Goal: Information Seeking & Learning: Learn about a topic

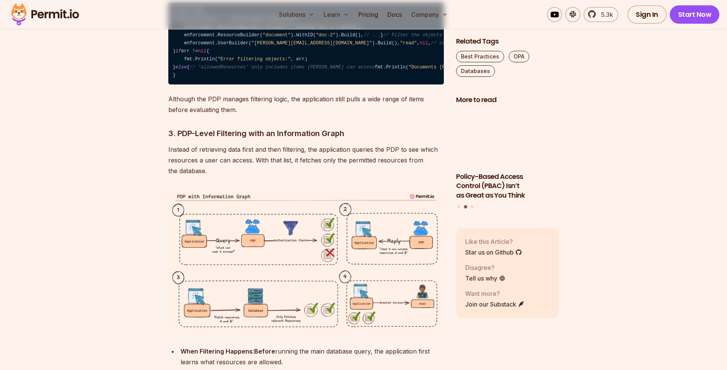
scroll to position [2088, 0]
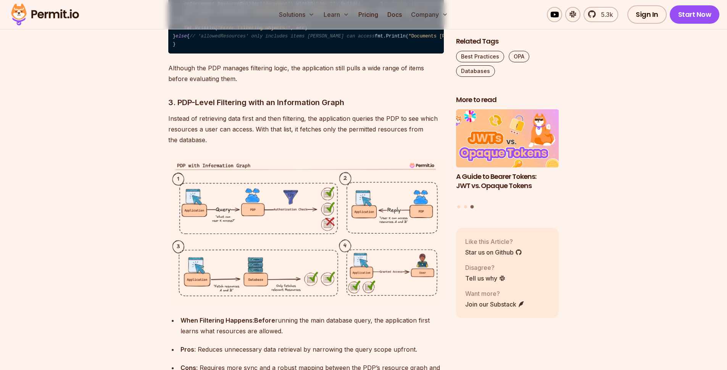
drag, startPoint x: 305, startPoint y: 154, endPoint x: 316, endPoint y: 155, distance: 11.5
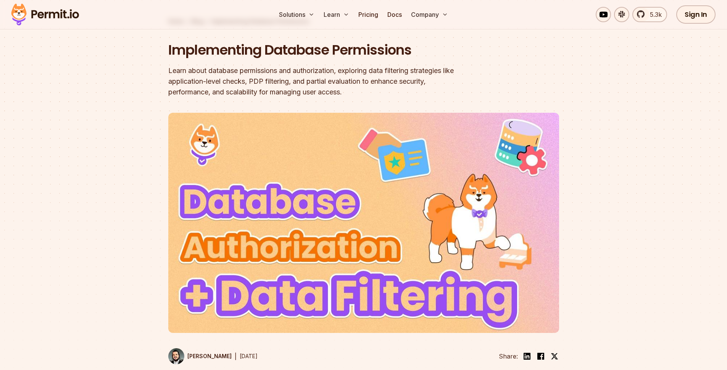
scroll to position [0, 0]
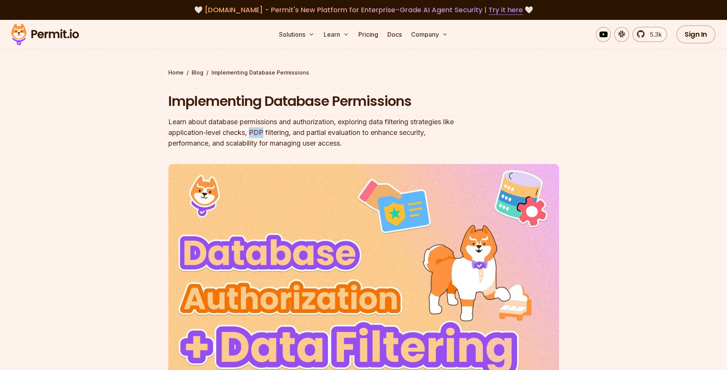
drag, startPoint x: 264, startPoint y: 132, endPoint x: 276, endPoint y: 131, distance: 12.2
click at [276, 131] on div "Learn about database permissions and authorization, exploring data filtering st…" at bounding box center [314, 132] width 293 height 32
copy div "PDP"
click at [456, 99] on h1 "Implementing Database Permissions" at bounding box center [314, 101] width 293 height 19
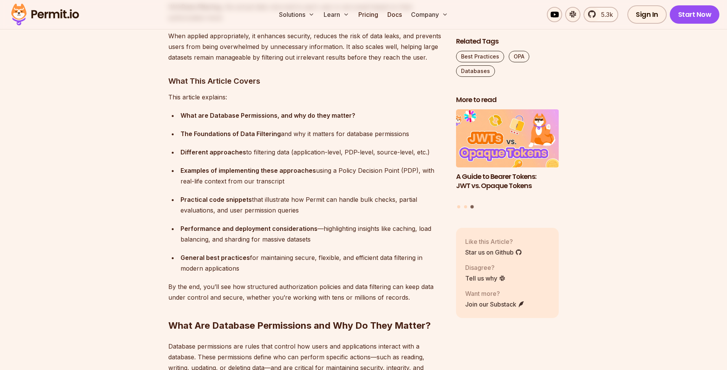
scroll to position [580, 0]
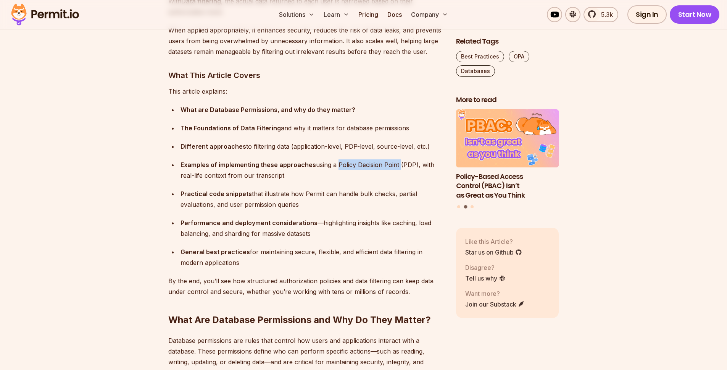
drag, startPoint x: 334, startPoint y: 163, endPoint x: 397, endPoint y: 165, distance: 63.0
click at [397, 165] on div "Examples of implementing these approaches using a Policy Decision Point (PDP), …" at bounding box center [312, 169] width 263 height 21
click at [364, 177] on img at bounding box center [362, 177] width 10 height 10
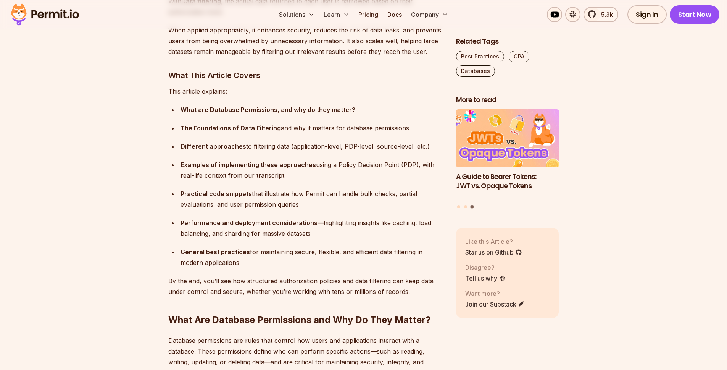
click at [301, 173] on div "Examples of implementing these approaches using a Policy Decision Point (PDP), …" at bounding box center [312, 169] width 263 height 21
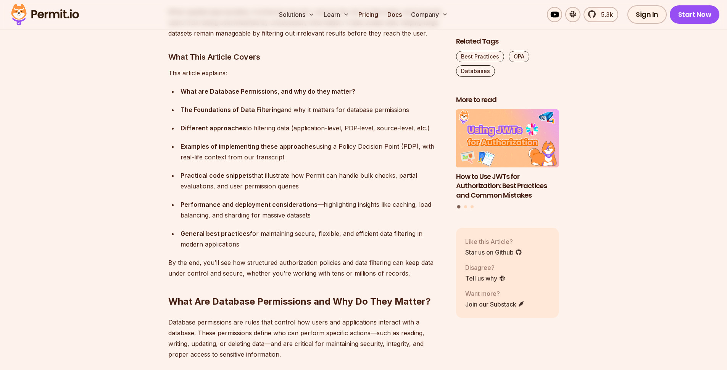
scroll to position [605, 0]
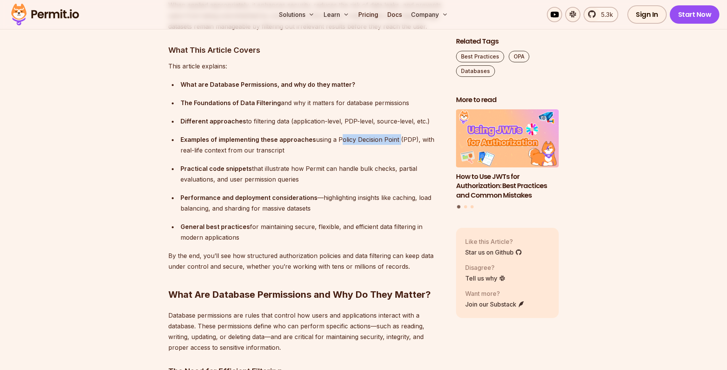
drag, startPoint x: 339, startPoint y: 137, endPoint x: 397, endPoint y: 136, distance: 58.8
click at [397, 136] on div "Examples of implementing these approaches using a Policy Decision Point (PDP), …" at bounding box center [312, 144] width 263 height 21
copy div "Policy Decision Point"
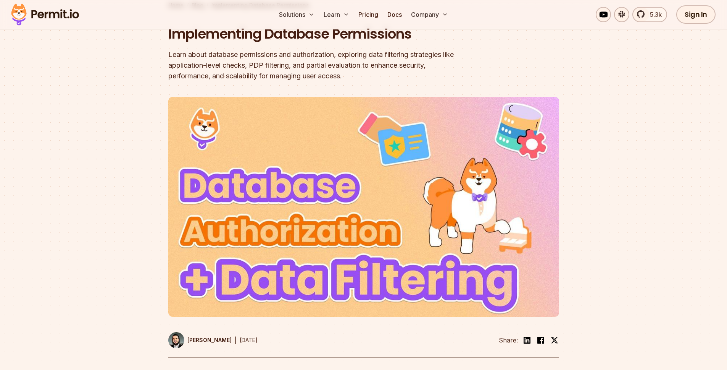
scroll to position [0, 0]
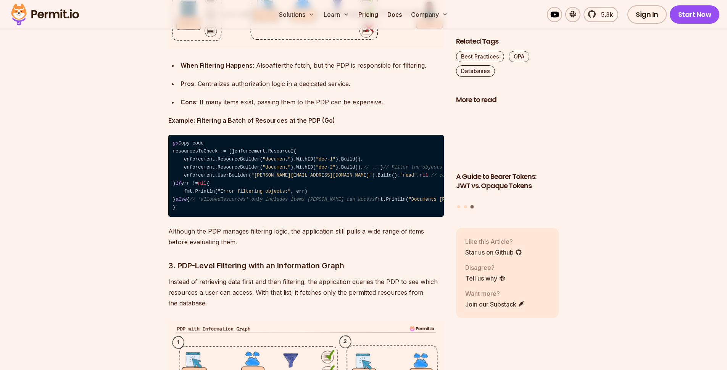
scroll to position [1939, 0]
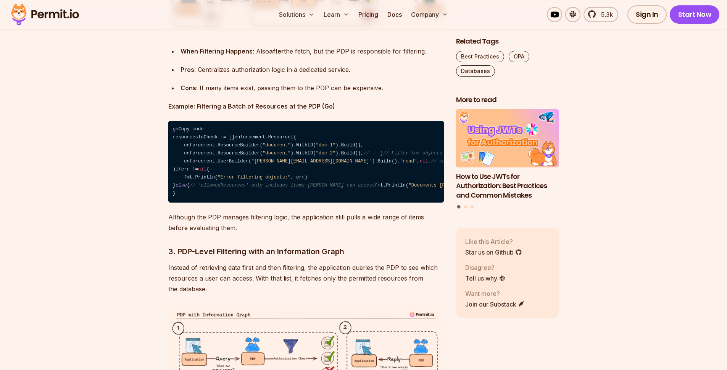
drag, startPoint x: 178, startPoint y: 100, endPoint x: 263, endPoint y: 101, distance: 85.1
copy h3 "PDP-Level Filtering"
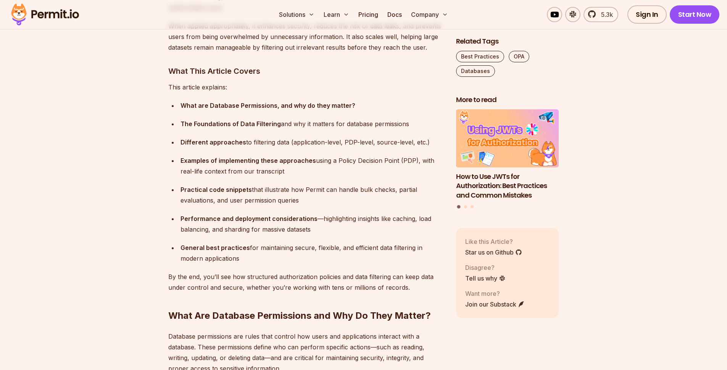
scroll to position [1854, 0]
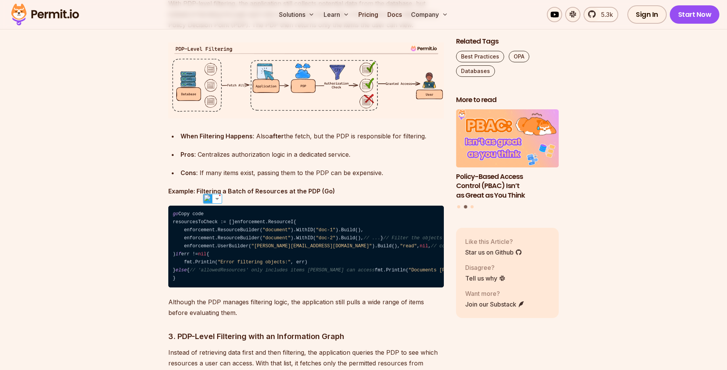
click at [233, 30] on p "With PDP-level filtering, the application still collects potential data from th…" at bounding box center [306, 14] width 276 height 32
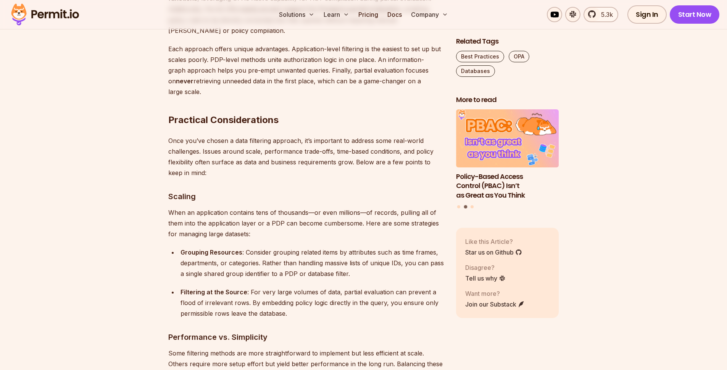
scroll to position [2995, 0]
